Goal: Transaction & Acquisition: Obtain resource

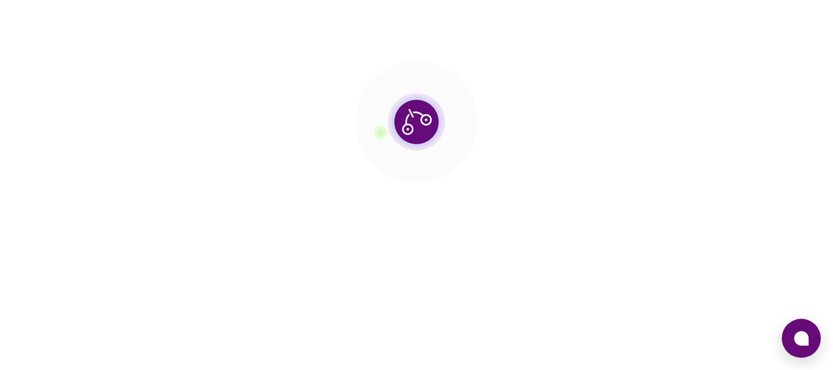
click at [504, 27] on section at bounding box center [416, 122] width 833 height 244
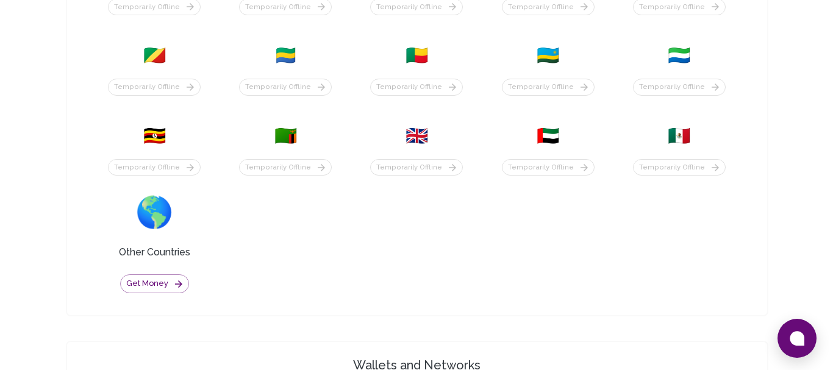
scroll to position [574, 0]
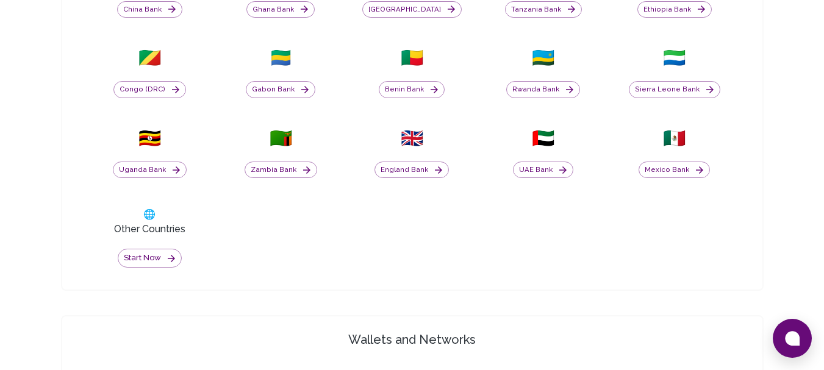
click at [546, 62] on span "🇷🇼" at bounding box center [543, 58] width 23 height 22
click at [549, 89] on button "Rwanda Bank" at bounding box center [543, 89] width 74 height 17
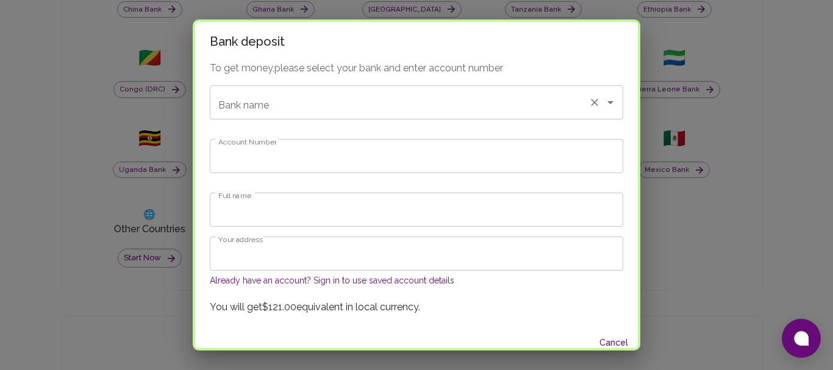
click at [305, 95] on input "Bank name" at bounding box center [399, 102] width 368 height 23
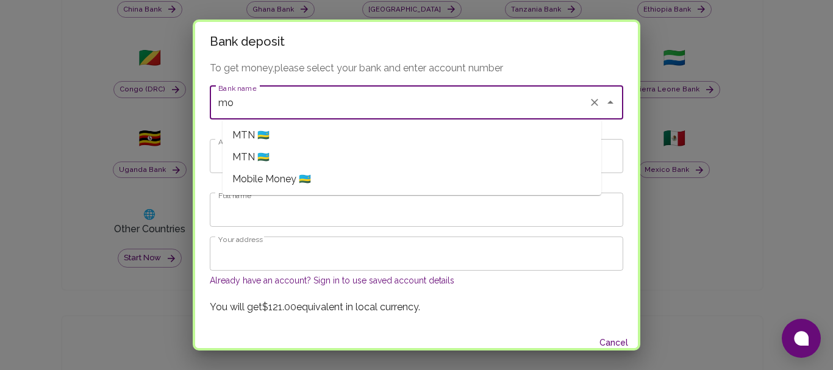
click at [290, 180] on span "Mobile Money 🇷🇼" at bounding box center [271, 179] width 79 height 15
type input "Mobile Money"
click at [268, 153] on input "Account Number" at bounding box center [416, 156] width 413 height 34
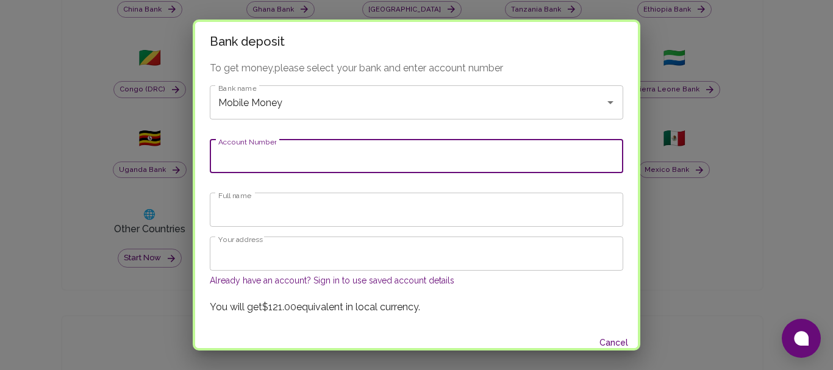
click at [282, 160] on input "Account Number" at bounding box center [416, 156] width 413 height 34
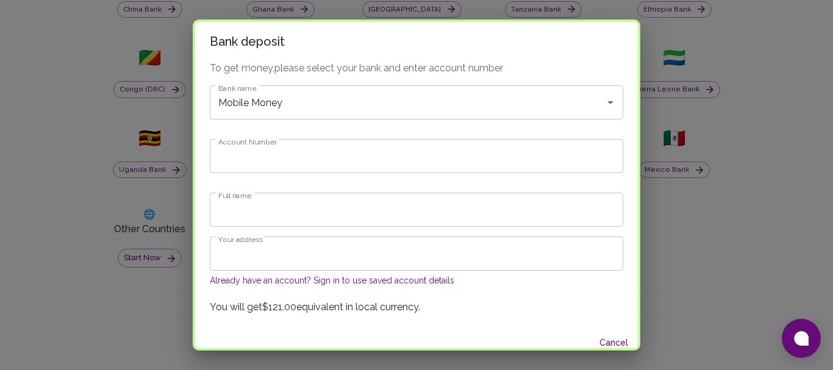
click at [590, 55] on h2 "Bank deposit" at bounding box center [416, 41] width 443 height 39
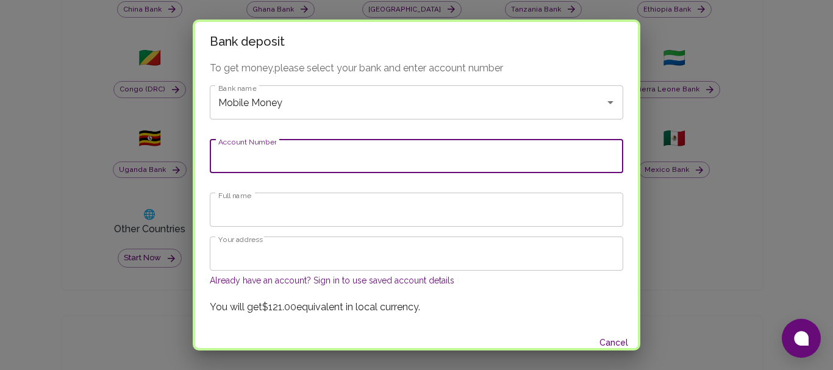
click at [341, 162] on input "Account Number" at bounding box center [416, 156] width 413 height 34
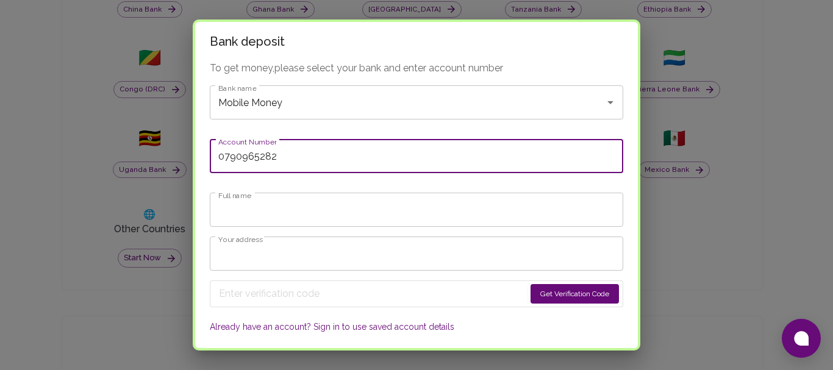
type input "0790965282"
click at [318, 210] on input "Full name" at bounding box center [416, 210] width 413 height 34
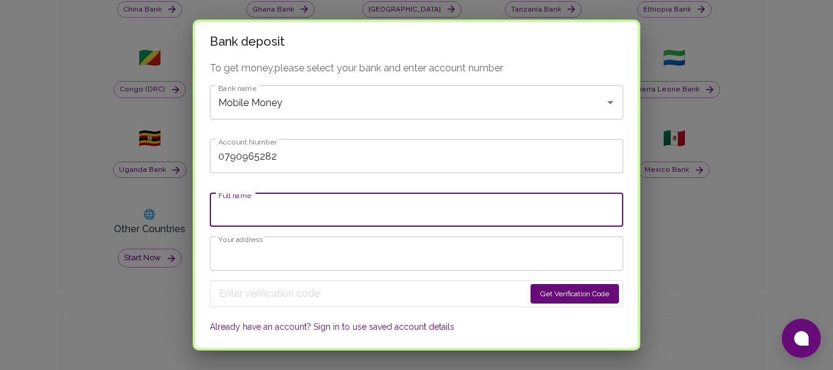
type input "Emmanuel SHINGIRO"
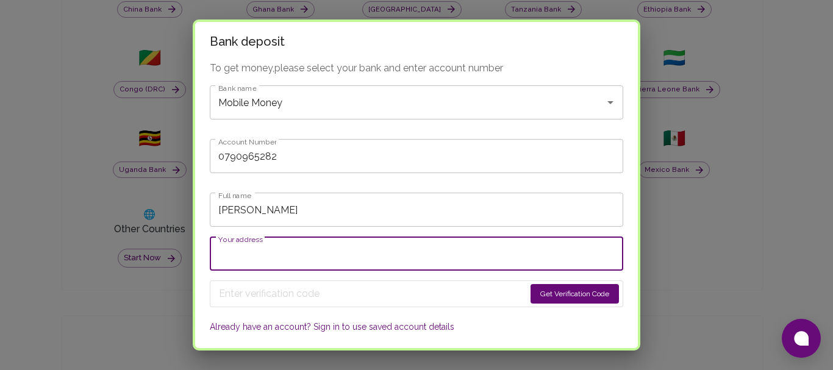
click at [301, 258] on input "Your address" at bounding box center [416, 254] width 413 height 34
type input "Kamonyi, Runda"
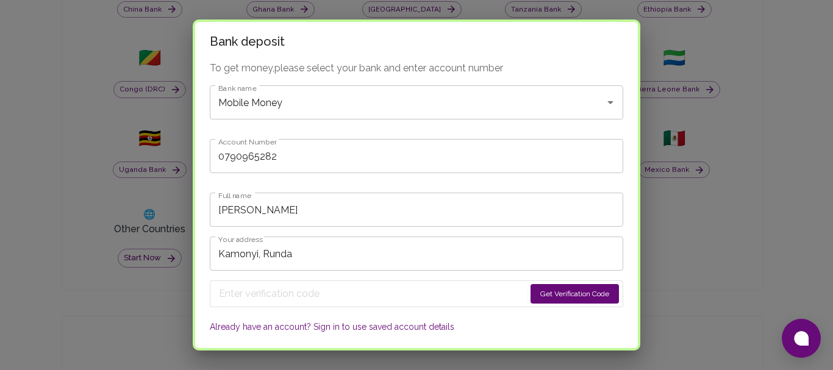
click at [530, 291] on button "Get Verification Code" at bounding box center [574, 294] width 88 height 20
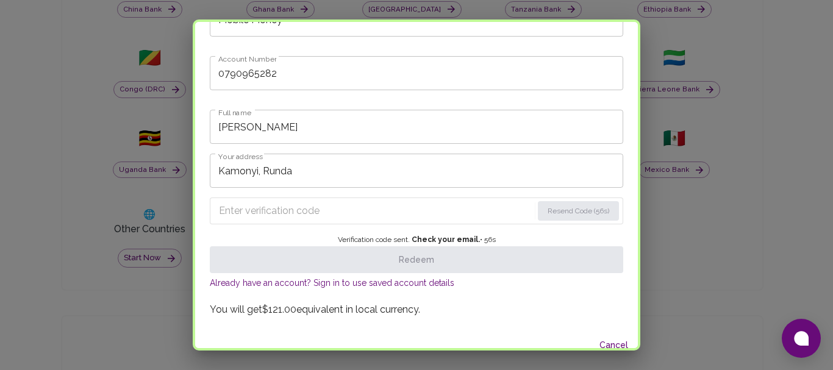
scroll to position [85, 0]
click at [296, 214] on input "Enter verification code" at bounding box center [375, 209] width 312 height 20
paste input "1138"
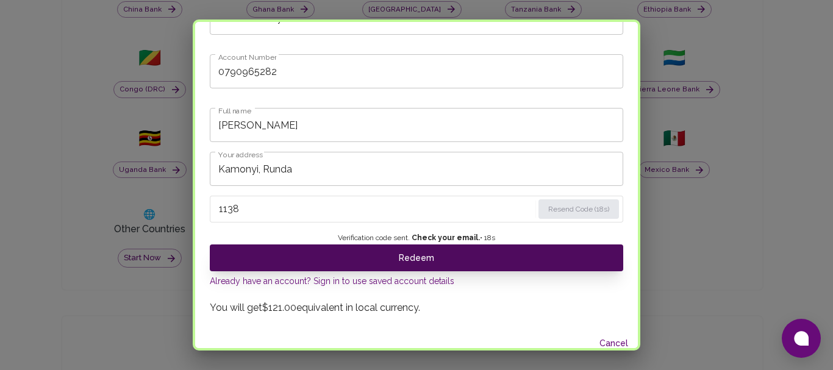
type input "1138"
click at [416, 265] on button "Redeem" at bounding box center [416, 257] width 413 height 27
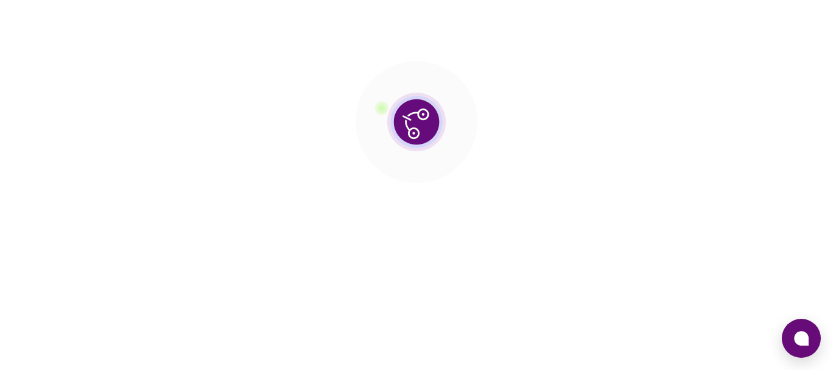
scroll to position [0, 0]
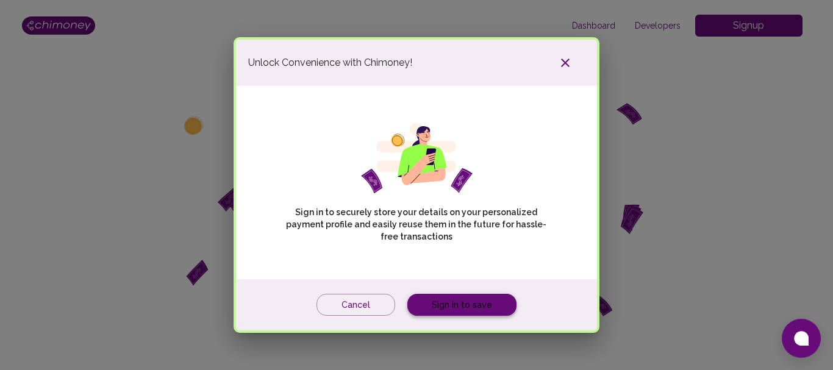
click at [444, 308] on link "Sign in to save" at bounding box center [461, 305] width 109 height 23
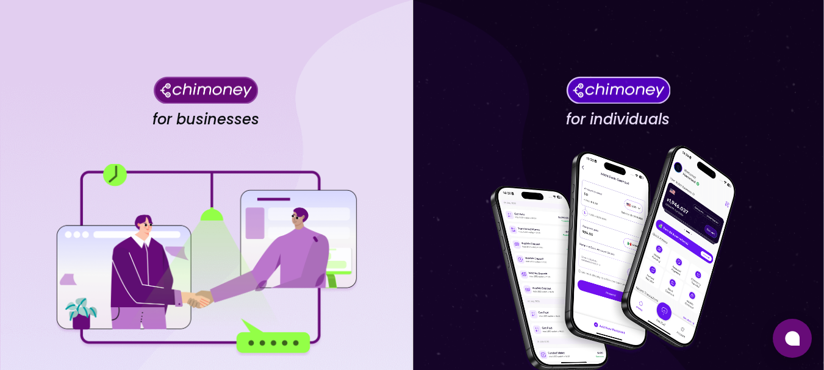
scroll to position [181, 0]
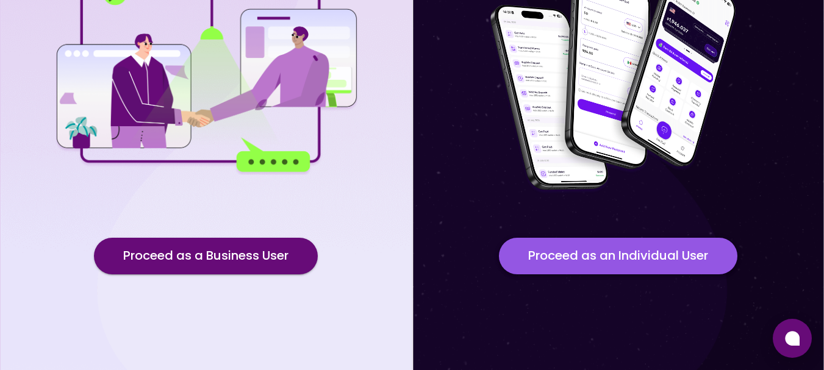
click at [609, 261] on button "Proceed as an Individual User" at bounding box center [618, 256] width 238 height 37
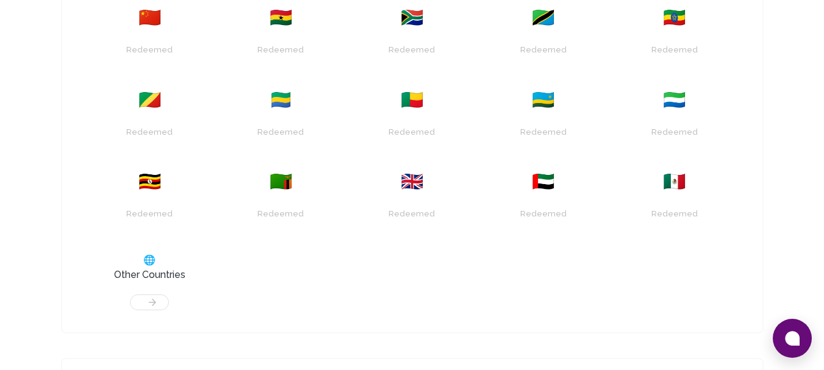
scroll to position [525, 0]
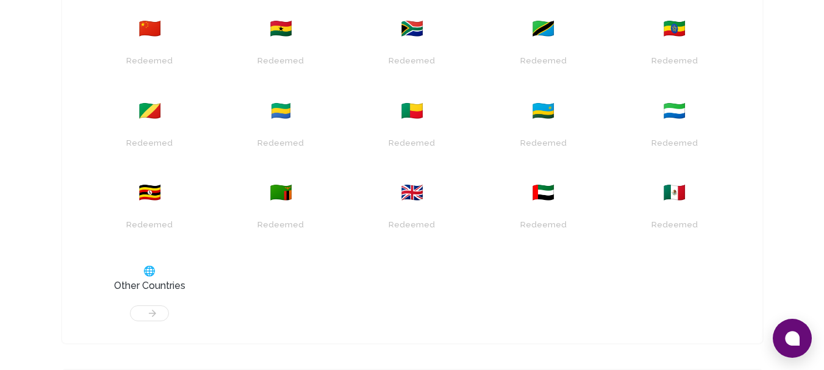
click at [640, 79] on div "🇺🇸 Redeemed 🇮🇳 Redeemed 🇳🇬 Redeemed 🇨🇦 Redeemed 🇰🇪 Redeemed 🇨🇳 Redeemed 🇬🇭 Rede…" at bounding box center [412, 128] width 661 height 420
click at [546, 140] on div "Redeemed" at bounding box center [543, 143] width 52 height 19
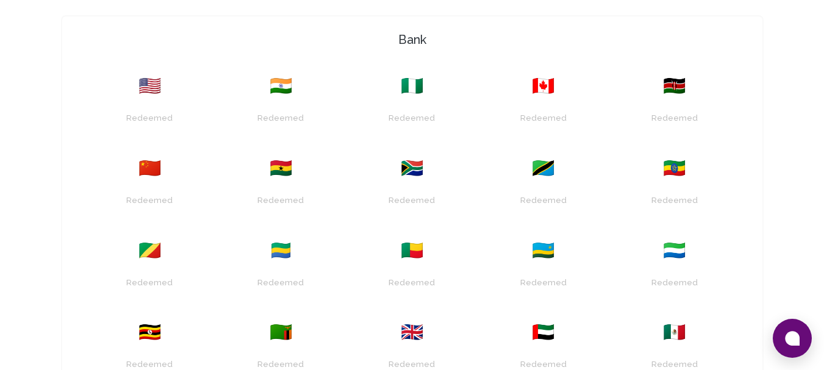
scroll to position [0, 0]
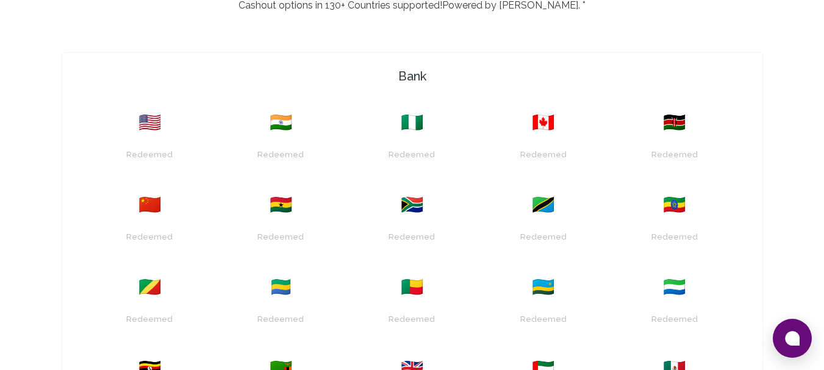
scroll to position [357, 0]
